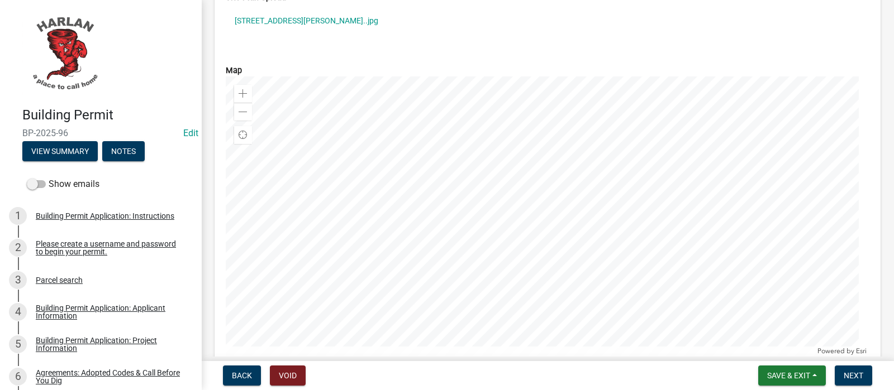
scroll to position [3282, 0]
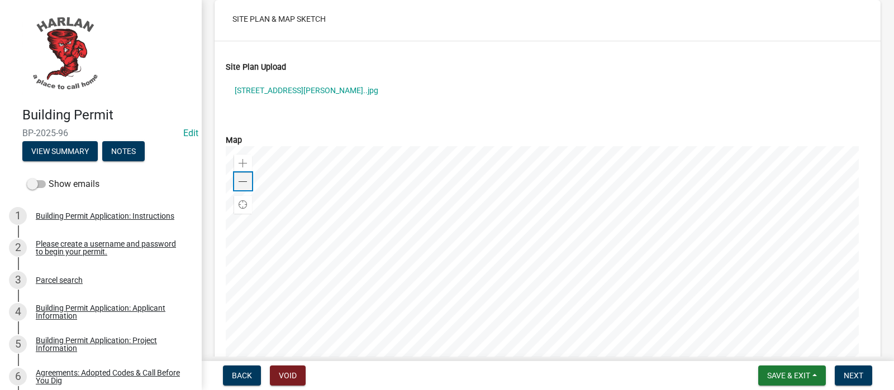
click at [241, 178] on span at bounding box center [243, 182] width 9 height 9
click at [357, 146] on div at bounding box center [548, 285] width 644 height 279
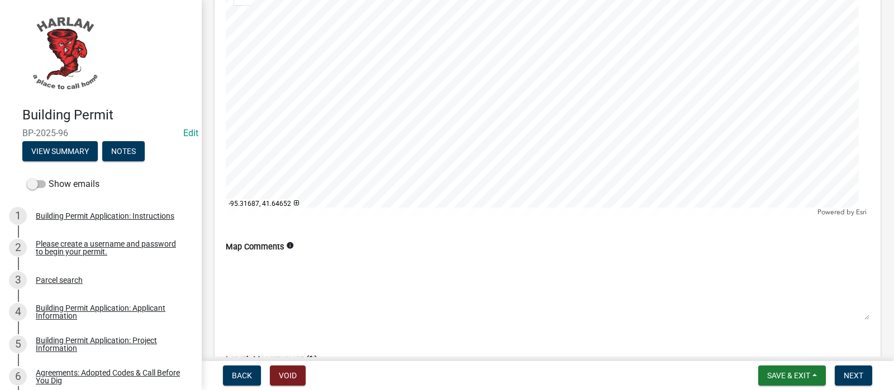
scroll to position [3422, 0]
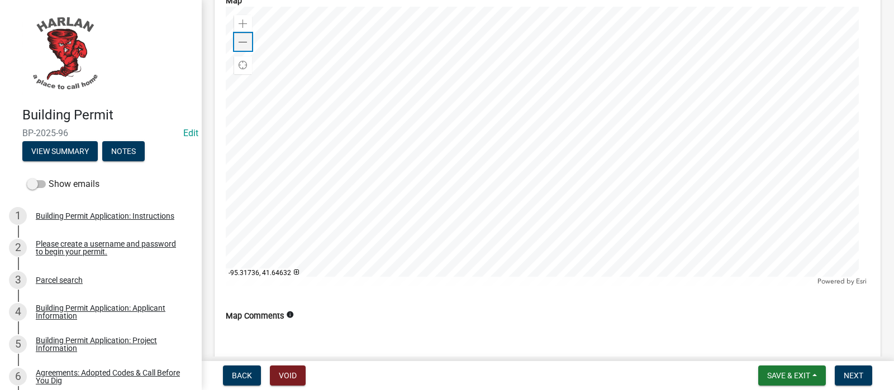
click at [244, 38] on span at bounding box center [243, 42] width 9 height 9
